Goal: Information Seeking & Learning: Learn about a topic

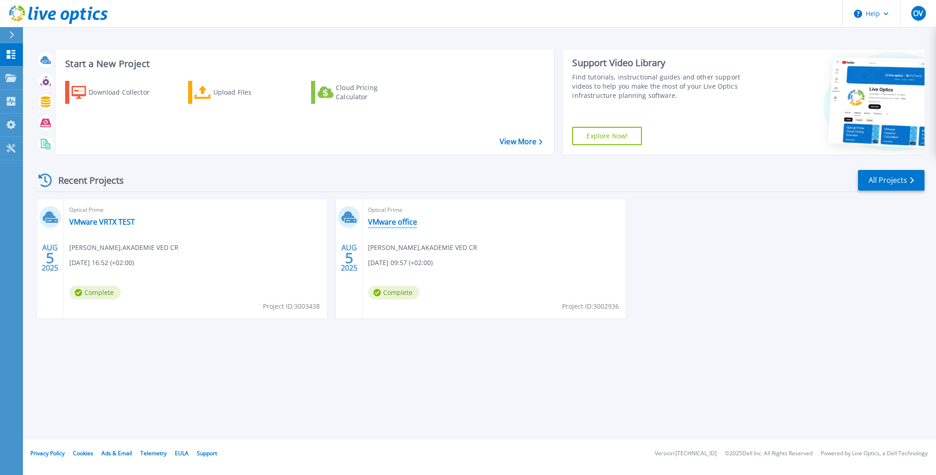
click at [402, 220] on link "VMware office" at bounding box center [392, 221] width 49 height 9
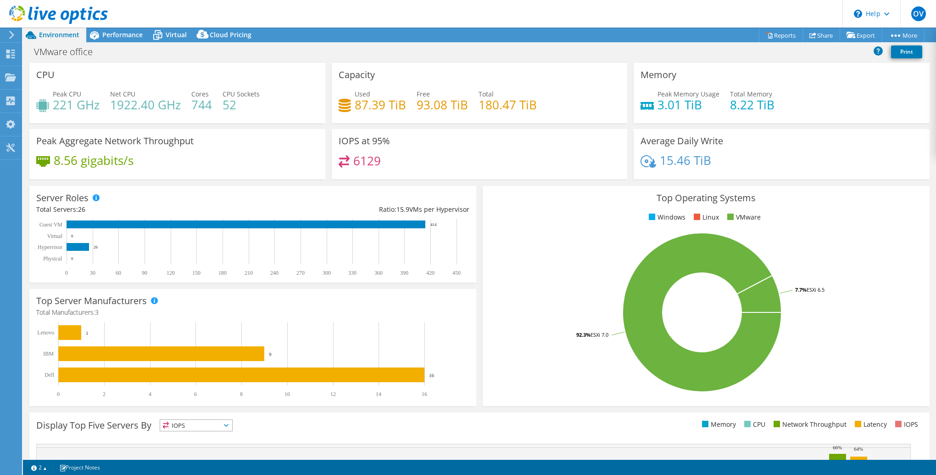
select select "USD"
drag, startPoint x: 37, startPoint y: 195, endPoint x: 464, endPoint y: 367, distance: 459.6
click at [464, 367] on div "Server Roles Physical Servers represent bare metal servers that were targets of…" at bounding box center [252, 296] width 453 height 226
click at [474, 184] on div "Server Roles Physical Servers represent bare metal servers that were targets of…" at bounding box center [252, 234] width 453 height 103
drag, startPoint x: 34, startPoint y: 197, endPoint x: 88, endPoint y: 198, distance: 53.7
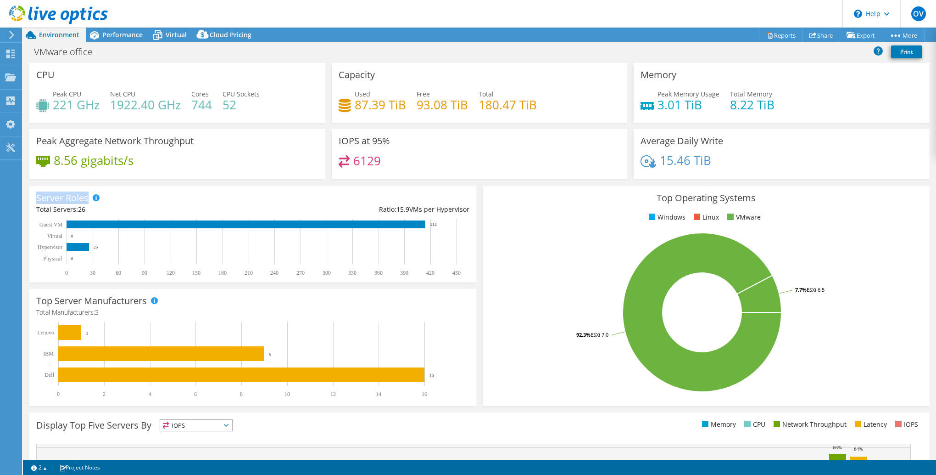
click at [88, 198] on div "Server Roles Physical Servers represent bare metal servers that were targets of…" at bounding box center [252, 234] width 447 height 96
drag, startPoint x: 88, startPoint y: 198, endPoint x: 161, endPoint y: 183, distance: 74.1
click at [161, 183] on section "CPU Peak CPU 221 GHz Net CPU 1922.40 GHz Cores 744 CPU Sockets 52 Capacity Used…" at bounding box center [479, 330] width 913 height 535
drag, startPoint x: 161, startPoint y: 183, endPoint x: 63, endPoint y: 201, distance: 99.0
click at [63, 201] on h3 "Server Roles" at bounding box center [62, 198] width 52 height 10
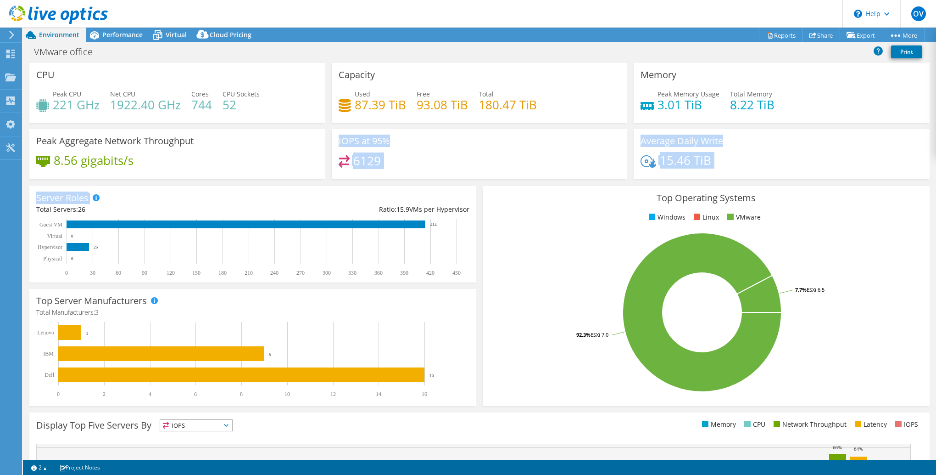
click at [39, 197] on h3 "Server Roles" at bounding box center [62, 198] width 52 height 10
click at [36, 198] on h3 "Server Roles" at bounding box center [62, 198] width 52 height 10
click at [55, 196] on h3 "Server Roles" at bounding box center [62, 198] width 52 height 10
drag, startPoint x: 88, startPoint y: 197, endPoint x: 37, endPoint y: 197, distance: 51.4
click at [37, 197] on h3 "Server Roles" at bounding box center [62, 198] width 52 height 10
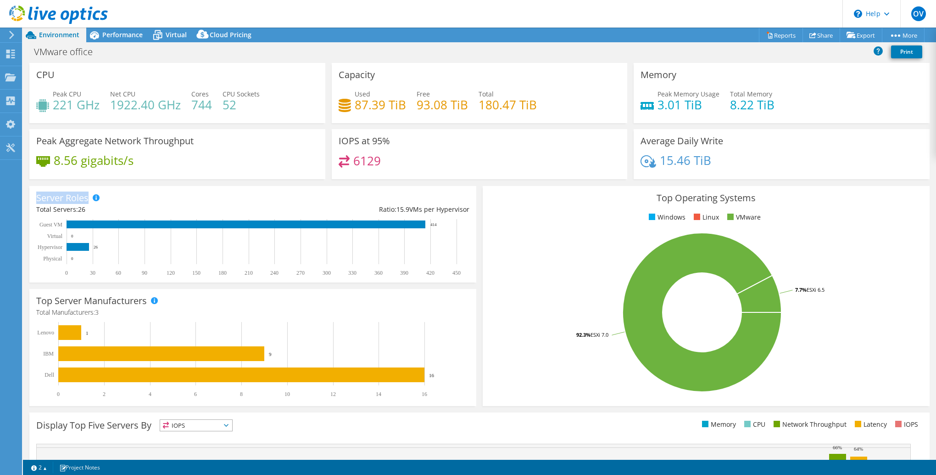
click at [281, 184] on div "Server Roles Physical Servers represent bare metal servers that were targets of…" at bounding box center [252, 234] width 453 height 103
drag, startPoint x: 34, startPoint y: 52, endPoint x: 97, endPoint y: 58, distance: 64.0
click at [97, 58] on div "VMware office Print" at bounding box center [479, 51] width 913 height 17
click at [480, 286] on div "Top Operating Systems Windows Linux VMware 92.3% ESXi 7.0 7.7% ESXi 6.5" at bounding box center [706, 296] width 453 height 226
drag, startPoint x: 35, startPoint y: 140, endPoint x: 197, endPoint y: 142, distance: 162.0
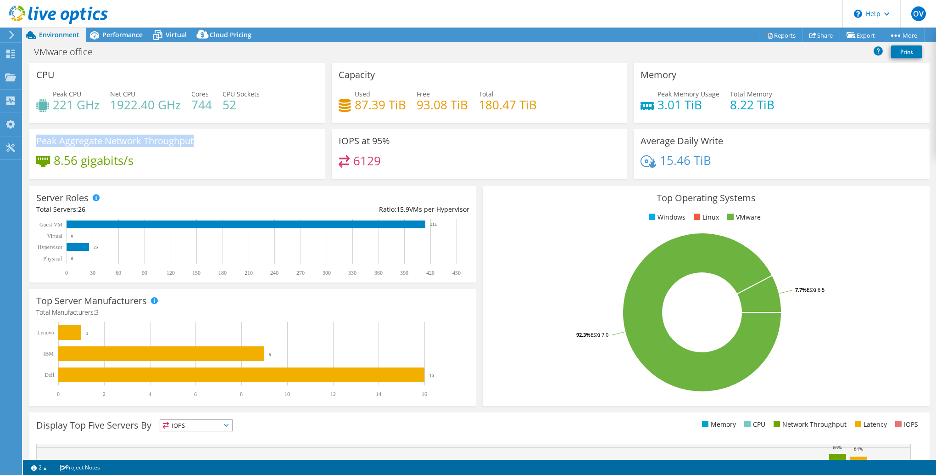
click at [197, 142] on div "Peak Aggregate Network Throughput 8.56 gigabits/s" at bounding box center [177, 154] width 296 height 50
drag, startPoint x: 204, startPoint y: 142, endPoint x: 37, endPoint y: 144, distance: 167.1
click at [37, 144] on div "Peak Aggregate Network Throughput 8.56 gigabits/s" at bounding box center [177, 154] width 296 height 50
drag, startPoint x: 135, startPoint y: 162, endPoint x: 30, endPoint y: 137, distance: 107.7
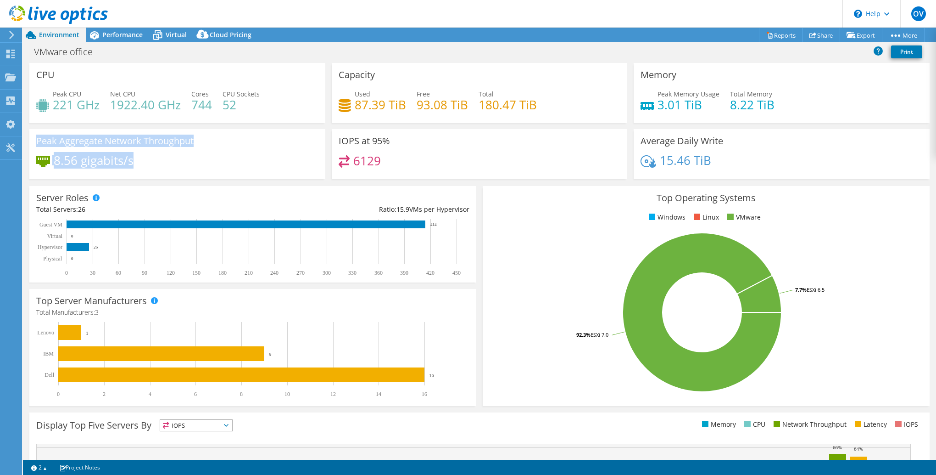
click at [30, 137] on div "Peak Aggregate Network Throughput 8.56 gigabits/s" at bounding box center [177, 154] width 296 height 50
drag, startPoint x: 30, startPoint y: 137, endPoint x: 187, endPoint y: 163, distance: 159.1
click at [187, 163] on div "8.56 gigabits/s" at bounding box center [177, 164] width 282 height 19
drag, startPoint x: 177, startPoint y: 163, endPoint x: 26, endPoint y: 138, distance: 153.5
click at [26, 138] on section "CPU Peak CPU 221 GHz Net CPU 1922.40 GHz Cores 744 CPU Sockets 52 Capacity Used…" at bounding box center [479, 330] width 913 height 535
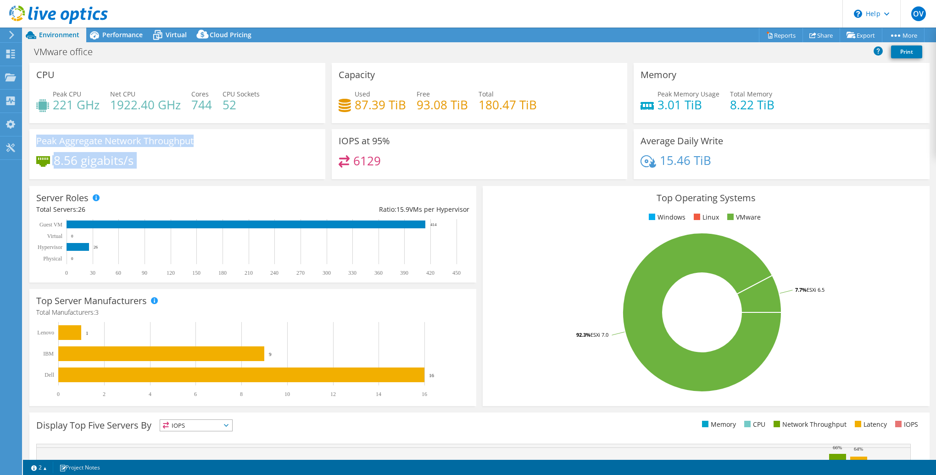
drag, startPoint x: 26, startPoint y: 138, endPoint x: 169, endPoint y: 168, distance: 146.3
click at [169, 168] on div "8.56 gigabits/s" at bounding box center [177, 164] width 282 height 19
click at [173, 162] on div "8.56 gigabits/s" at bounding box center [177, 164] width 282 height 19
drag, startPoint x: 165, startPoint y: 160, endPoint x: 33, endPoint y: 134, distance: 134.6
click at [33, 134] on div "Peak Aggregate Network Throughput 8.56 gigabits/s" at bounding box center [177, 154] width 296 height 50
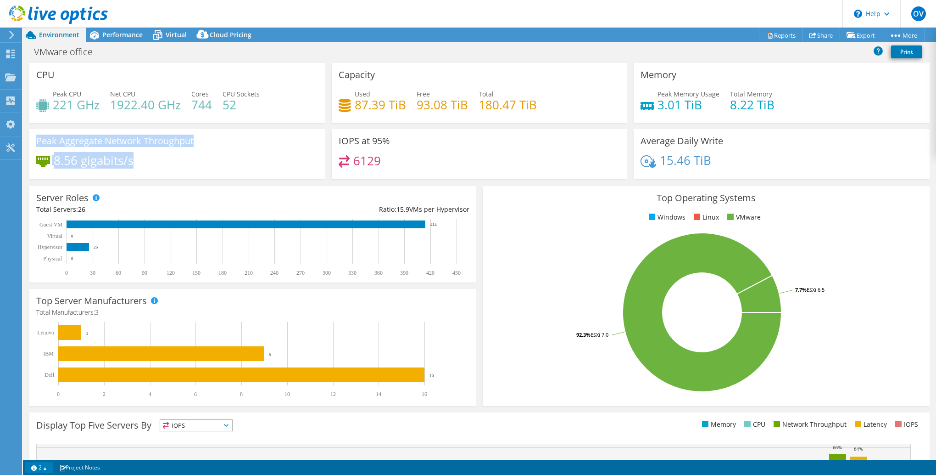
click at [47, 468] on link "2" at bounding box center [39, 466] width 28 height 11
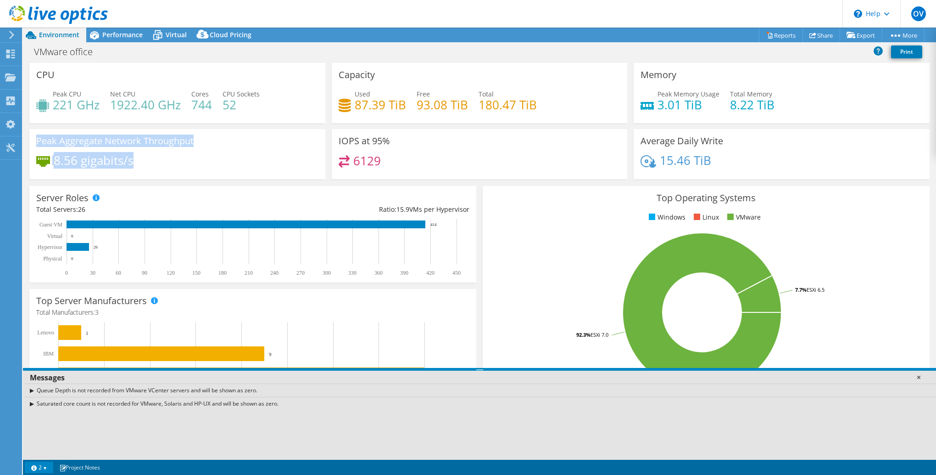
drag, startPoint x: 918, startPoint y: 373, endPoint x: 920, endPoint y: 379, distance: 6.2
click at [918, 374] on link at bounding box center [918, 376] width 9 height 9
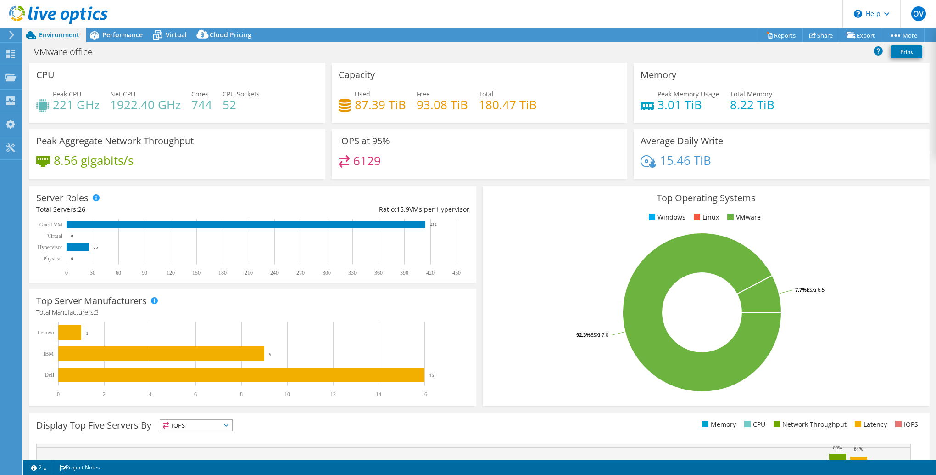
click at [212, 161] on div "8.56 gigabits/s" at bounding box center [177, 164] width 282 height 19
drag, startPoint x: 150, startPoint y: 161, endPoint x: 20, endPoint y: 135, distance: 132.4
click at [20, 135] on div "OV End User [PERSON_NAME] [EMAIL_ADDRESS][PERSON_NAME][DOMAIN_NAME] AKADEMIE VE…" at bounding box center [468, 237] width 936 height 475
click at [426, 154] on div "IOPS at 95% 6129" at bounding box center [480, 154] width 296 height 50
click at [112, 32] on span "Performance" at bounding box center [122, 34] width 40 height 9
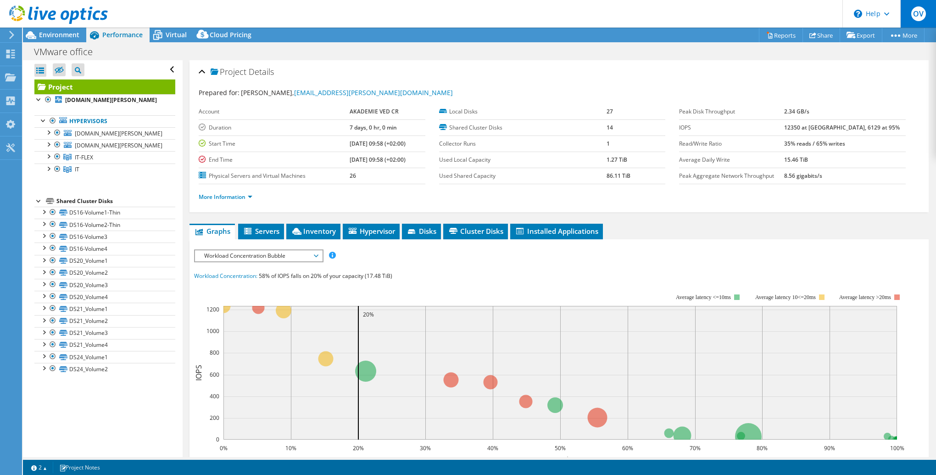
click at [921, 12] on span "OV" at bounding box center [918, 13] width 15 height 15
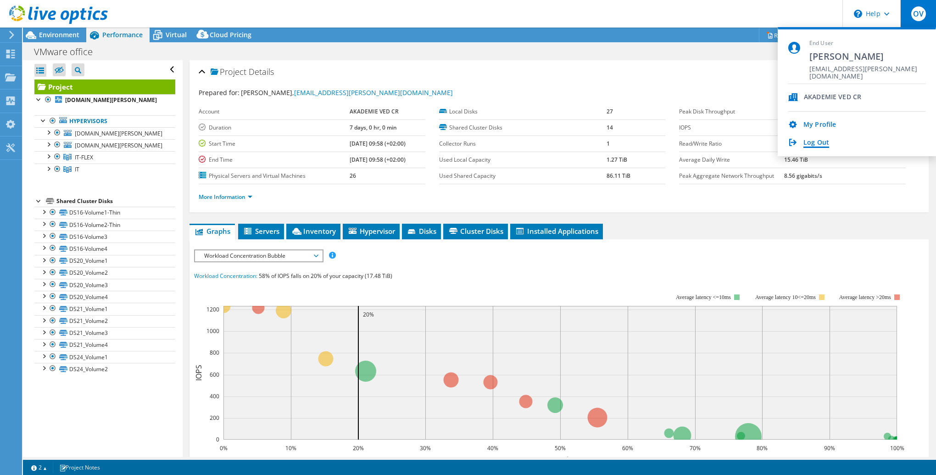
click at [821, 142] on link "Log Out" at bounding box center [817, 143] width 26 height 9
